Goal: Transaction & Acquisition: Purchase product/service

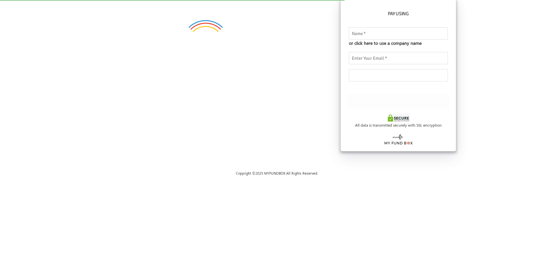
checkbox input "true"
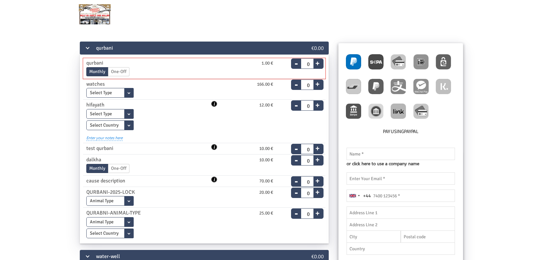
click at [320, 59] on button "+" at bounding box center [317, 62] width 8 height 9
type input "1"
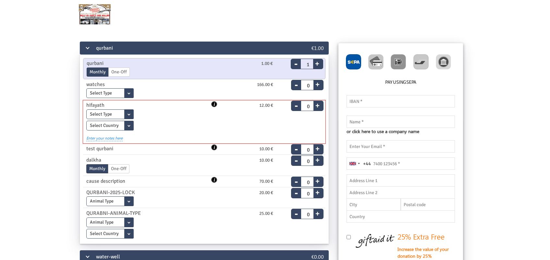
type input "0"
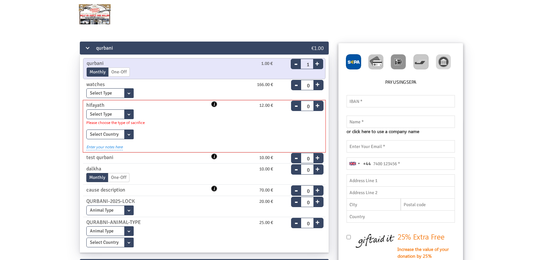
click at [317, 106] on button "+" at bounding box center [317, 104] width 8 height 9
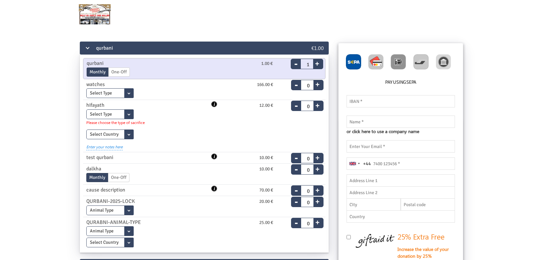
click at [376, 60] on img at bounding box center [375, 61] width 15 height 15
radio input "true"
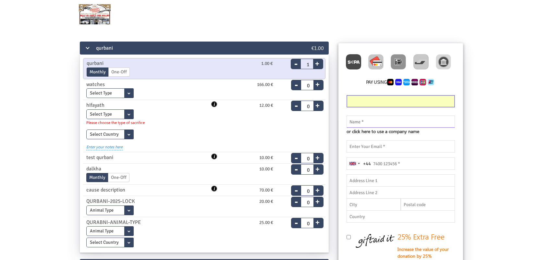
click at [382, 122] on input "text" at bounding box center [401, 122] width 108 height 12
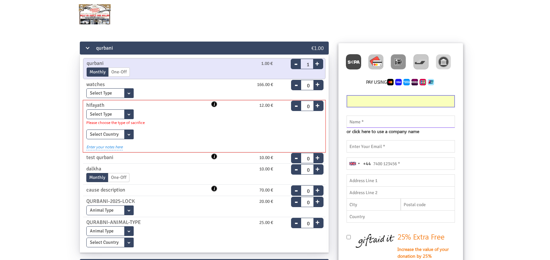
type input "g"
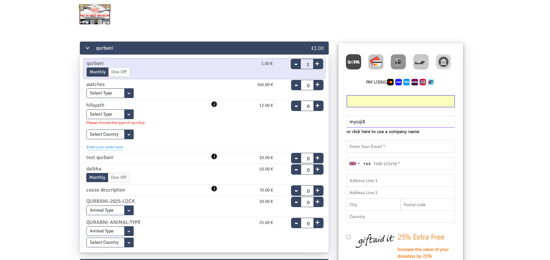
type input "mysql8"
click at [380, 148] on input "email" at bounding box center [401, 146] width 108 height 12
paste input "mysql8"
type input "mysql8@123.com"
drag, startPoint x: 547, startPoint y: 147, endPoint x: 409, endPoint y: 174, distance: 140.6
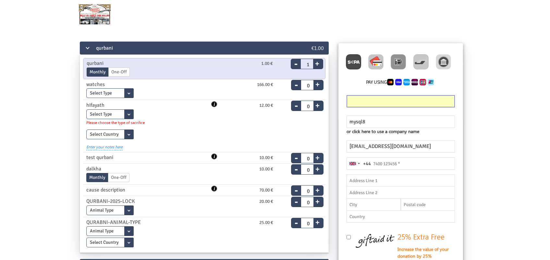
click at [548, 147] on form "qurbani €1.00 qurbani 1.00 € Monthly One-Off End Date 20.08.2025 Please enter a…" at bounding box center [275, 199] width 550 height 317
click at [360, 159] on div "United Kingdom +44" at bounding box center [354, 164] width 15 height 12
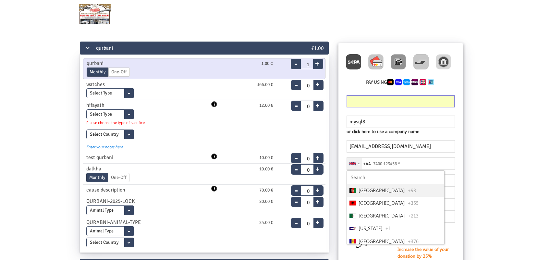
click at [359, 177] on input "Search" at bounding box center [395, 177] width 97 height 13
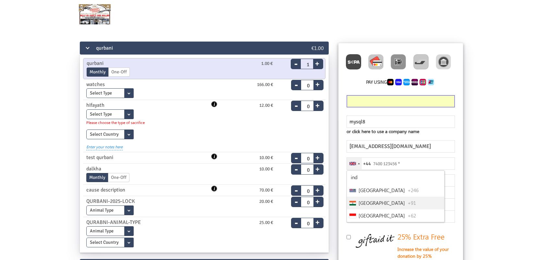
type input "ind"
click at [408, 200] on span "+91" at bounding box center [412, 202] width 8 height 7
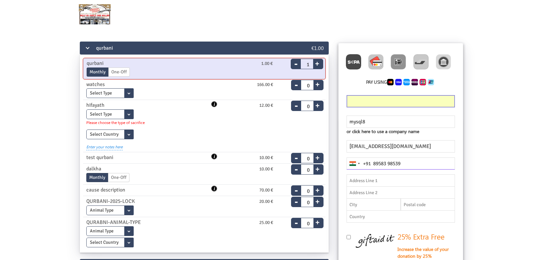
type input "89583 98539"
click at [305, 64] on input "1" at bounding box center [306, 62] width 13 height 9
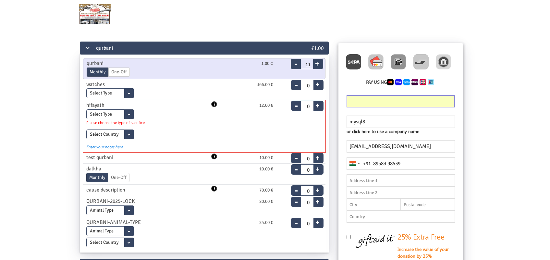
type input "11"
click at [296, 117] on div "- 0 +" at bounding box center [312, 127] width 32 height 50
type input "0"
click at [321, 106] on button "+" at bounding box center [317, 104] width 8 height 9
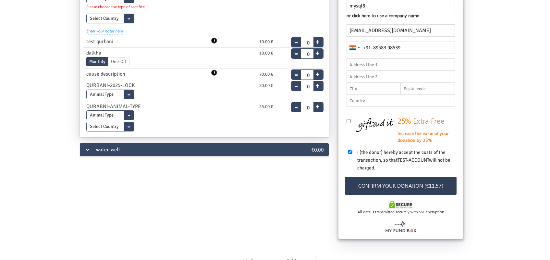
scroll to position [120, 0]
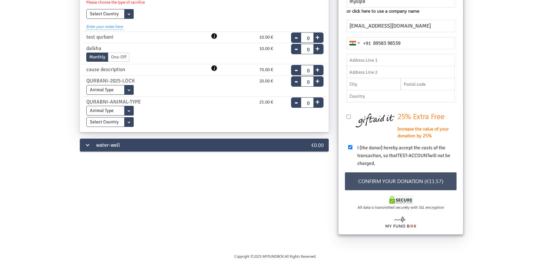
click at [380, 185] on button "Confirm your donation (€11.57)" at bounding box center [401, 181] width 112 height 18
